Goal: Task Accomplishment & Management: Manage account settings

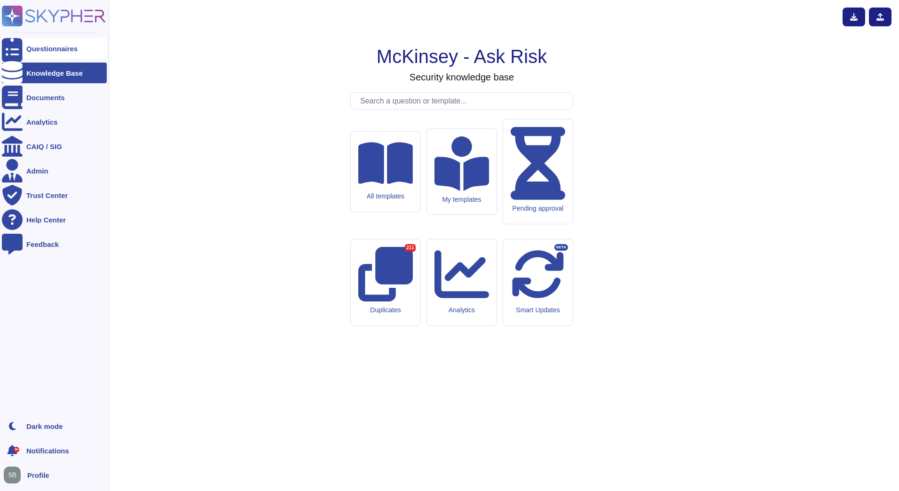
click at [22, 46] on div at bounding box center [12, 48] width 21 height 21
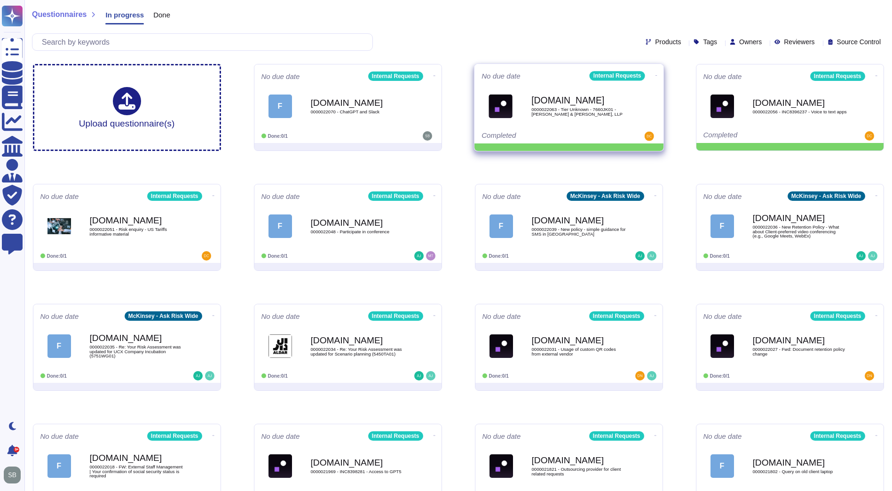
click at [435, 76] on icon at bounding box center [435, 76] width 2 height 0
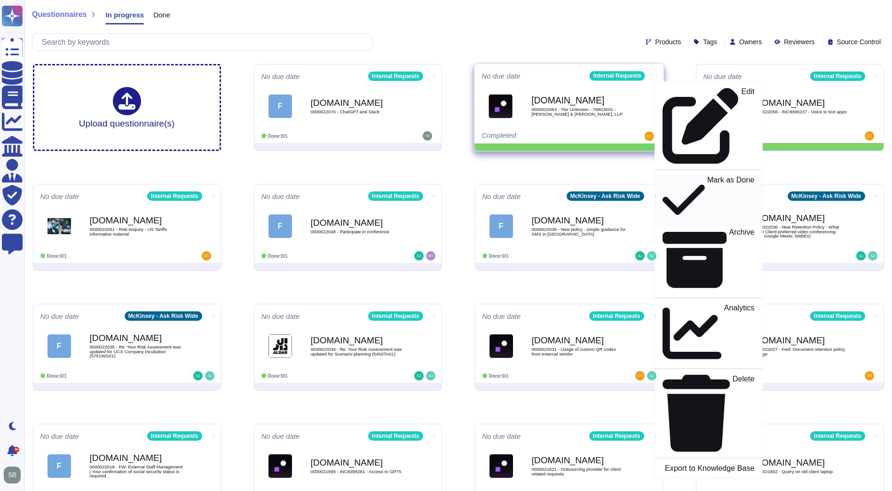
click at [707, 176] on p "Mark as Done" at bounding box center [730, 200] width 47 height 48
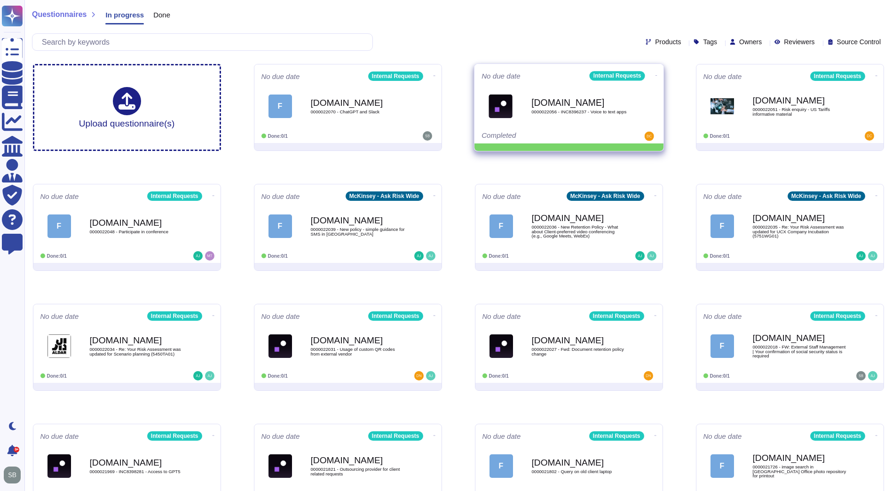
click at [435, 75] on icon at bounding box center [435, 76] width 2 height 2
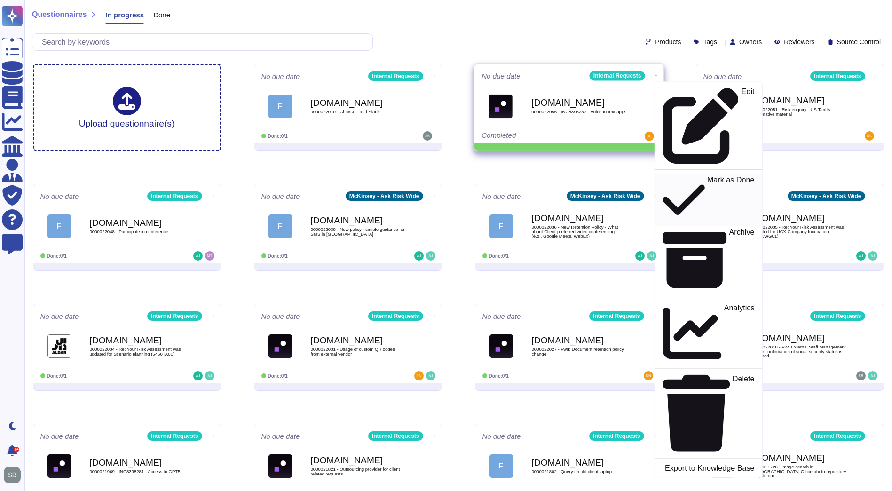
click at [707, 176] on p "Mark as Done" at bounding box center [730, 200] width 47 height 48
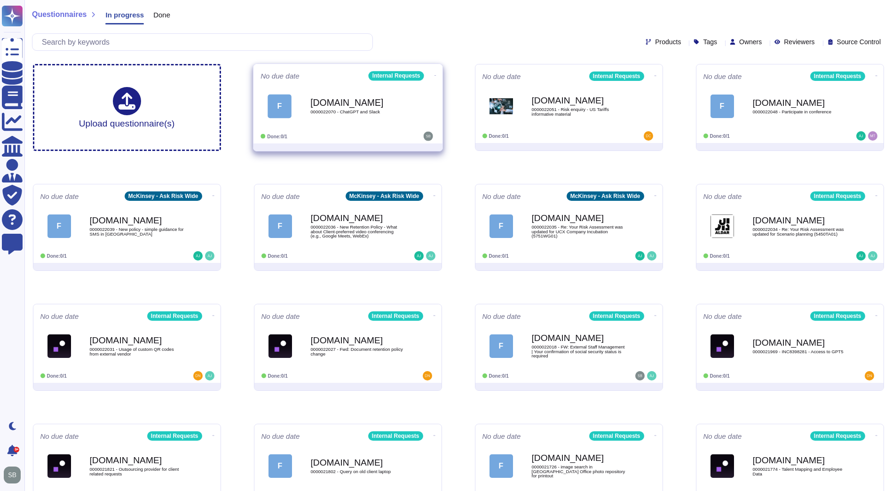
click at [401, 110] on span "0000022070 - ChatGPT and Slack" at bounding box center [357, 112] width 95 height 5
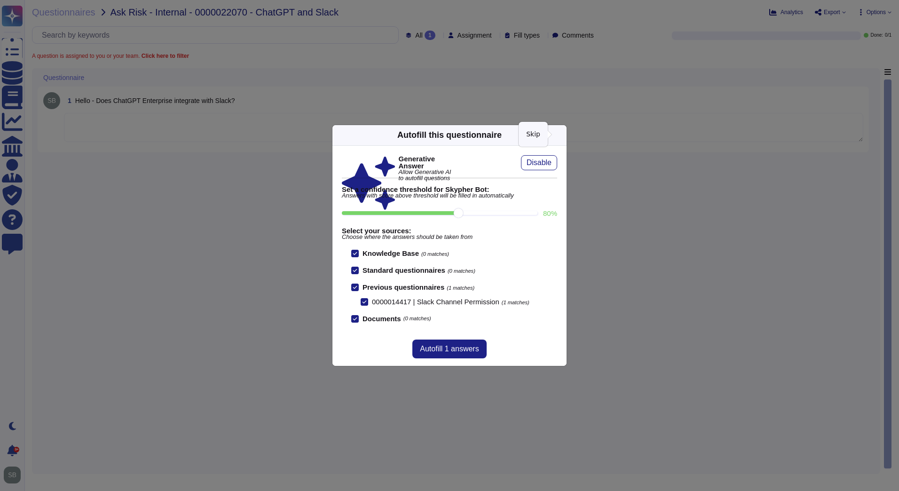
click at [561, 135] on icon at bounding box center [561, 135] width 0 height 0
